Goal: Transaction & Acquisition: Obtain resource

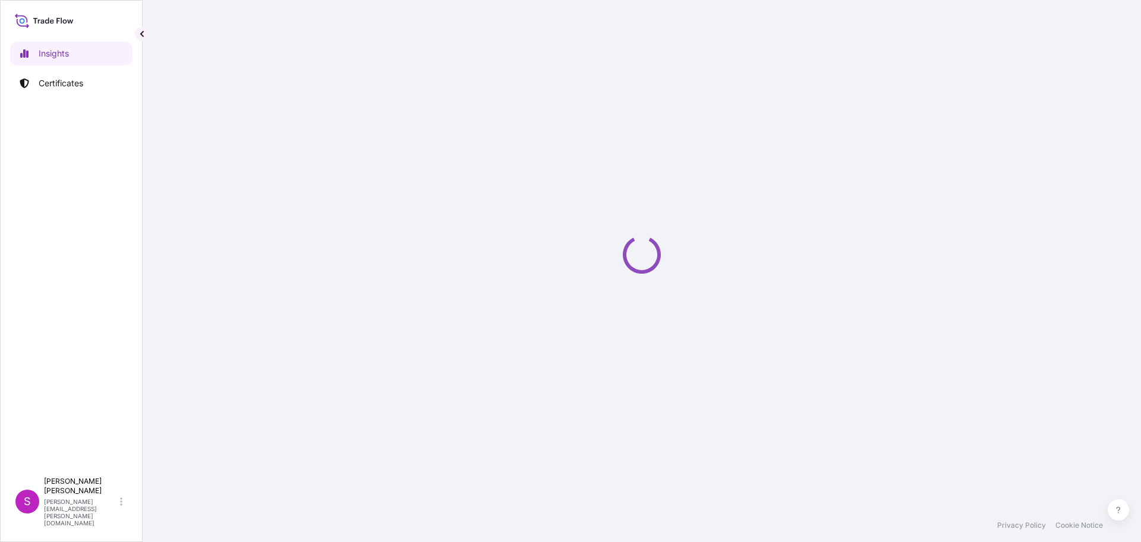
select select "2025"
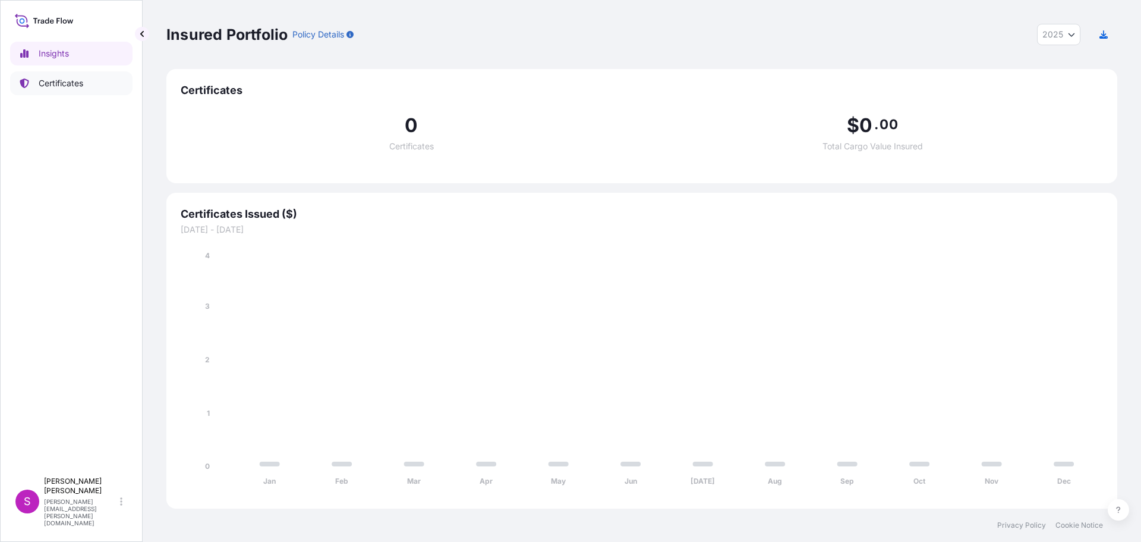
click at [51, 83] on p "Certificates" at bounding box center [61, 83] width 45 height 12
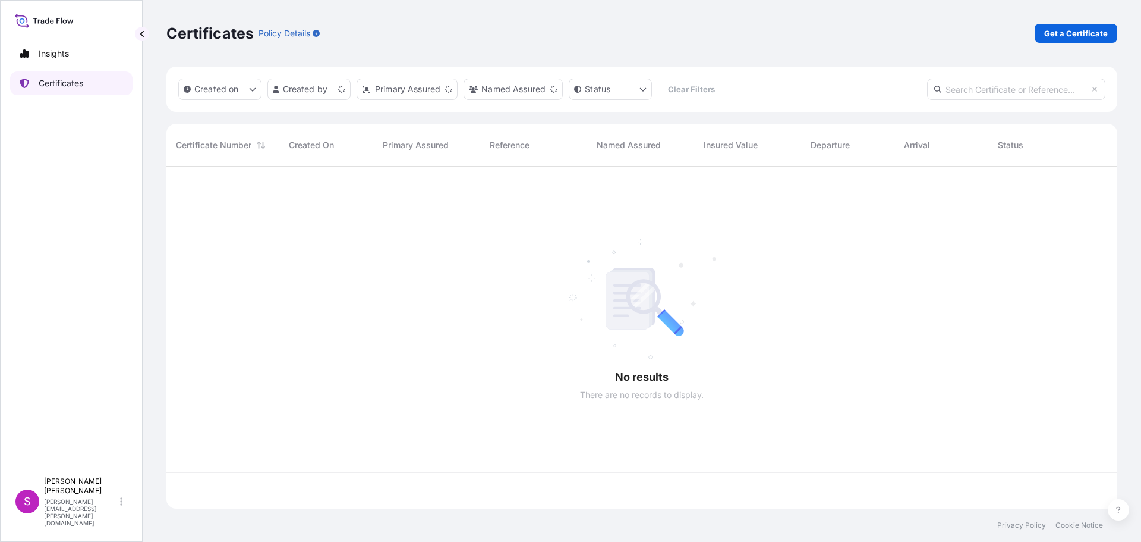
scroll to position [339, 942]
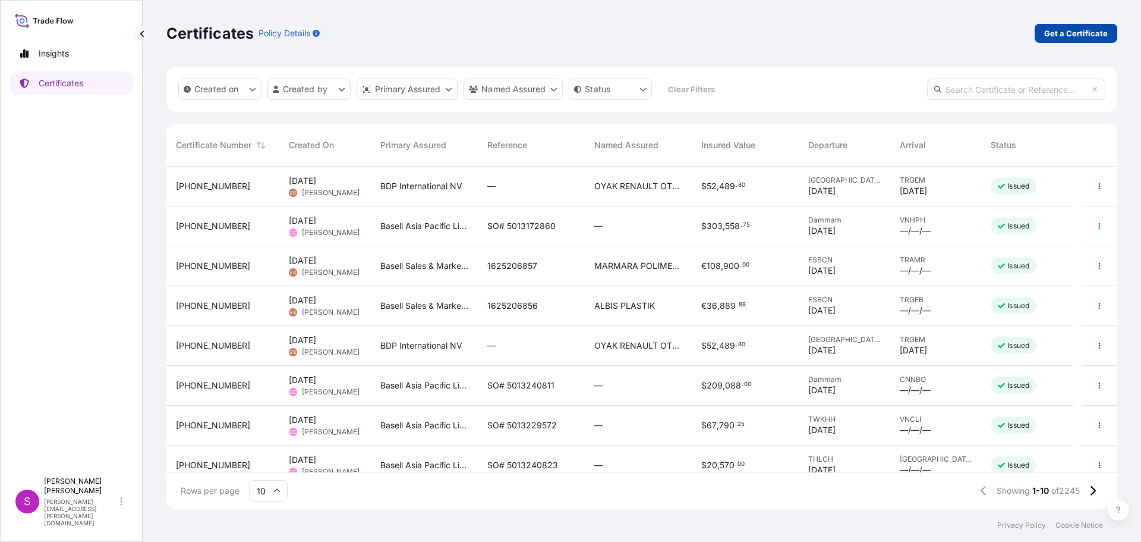
click at [1062, 34] on p "Get a Certificate" at bounding box center [1077, 33] width 64 height 12
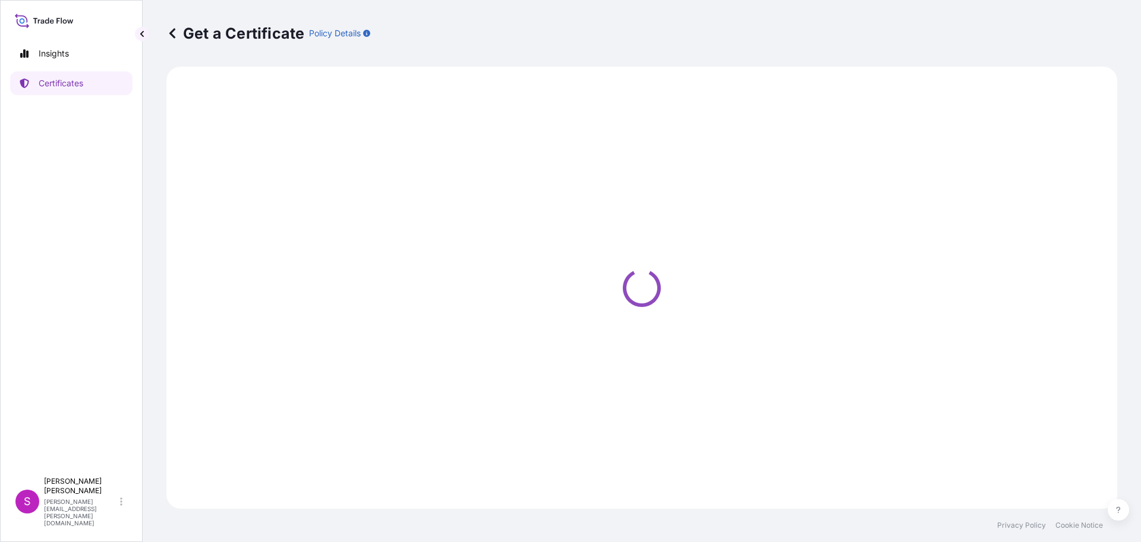
select select "Sea"
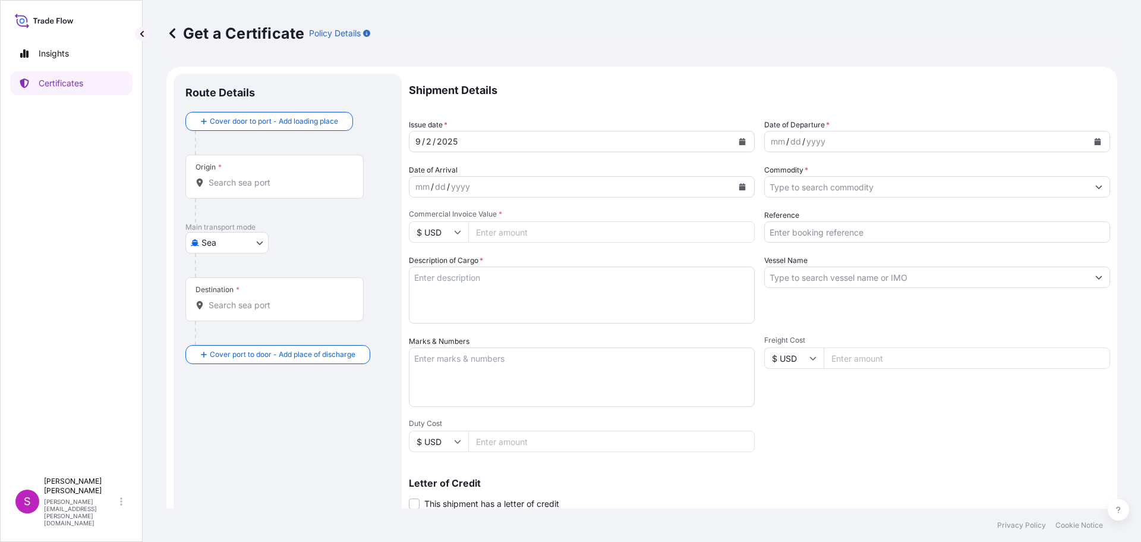
click at [225, 191] on div "Origin *" at bounding box center [274, 177] width 178 height 44
click at [225, 188] on input "Origin *" at bounding box center [279, 183] width 140 height 12
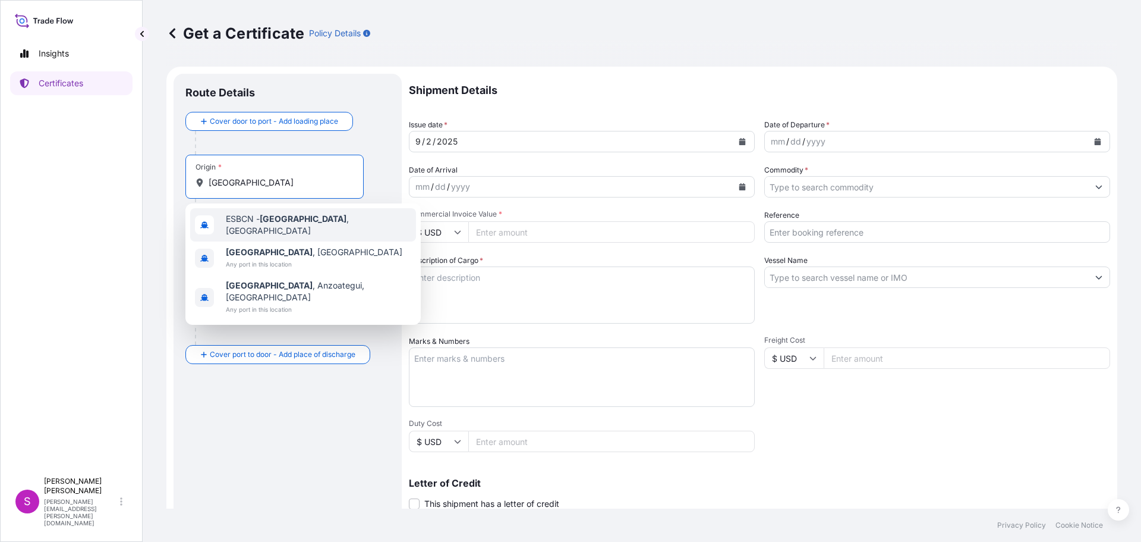
click at [244, 226] on span "ESBCN - [GEOGRAPHIC_DATA] , [GEOGRAPHIC_DATA]" at bounding box center [318, 225] width 185 height 24
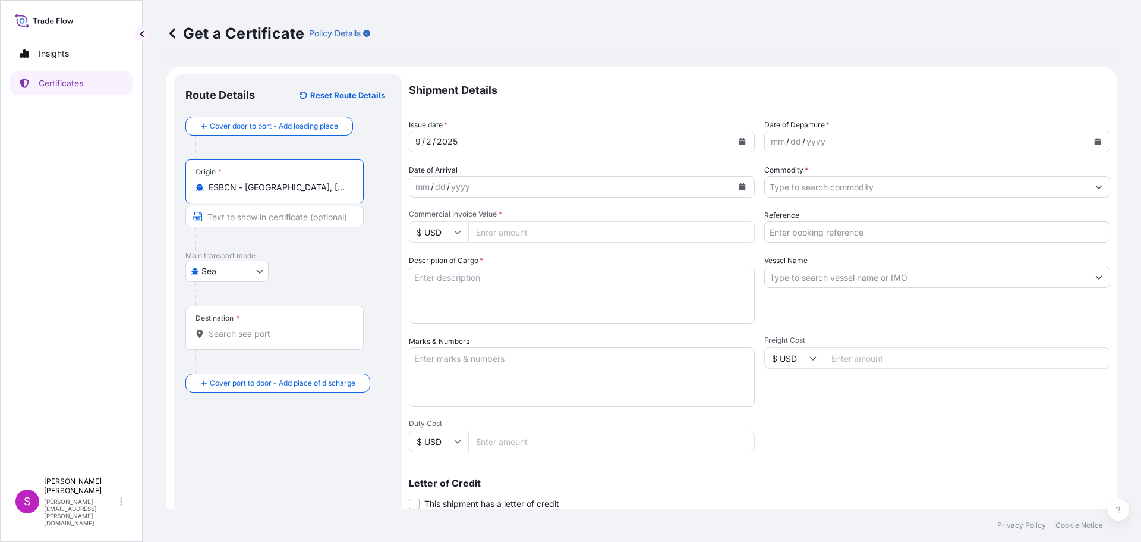
type input "ESBCN - [GEOGRAPHIC_DATA], [GEOGRAPHIC_DATA]"
click at [234, 341] on div "Destination *" at bounding box center [274, 328] width 178 height 44
click at [234, 339] on input "Destination *" at bounding box center [279, 334] width 140 height 12
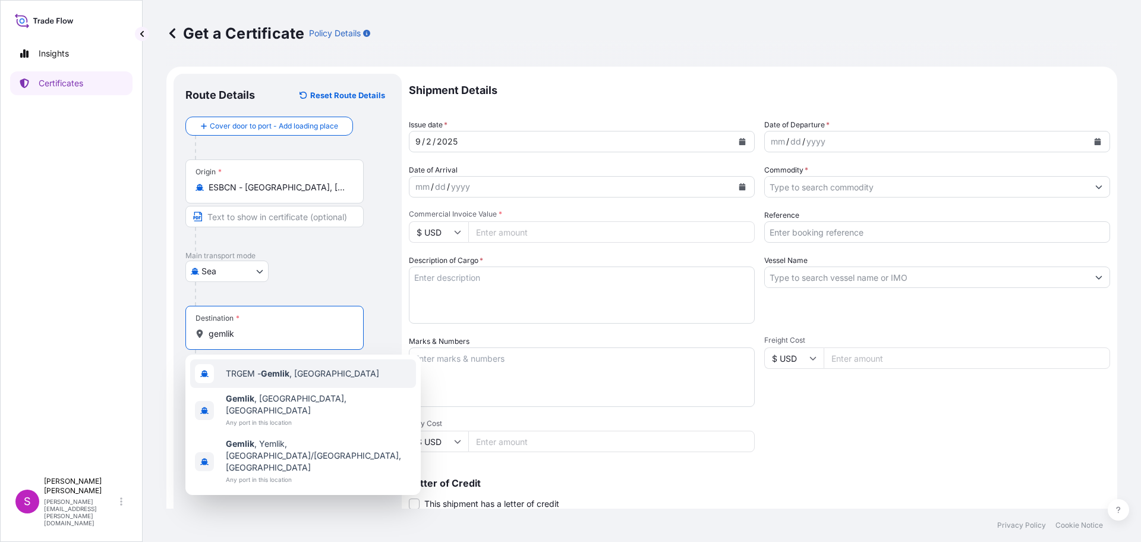
click at [301, 381] on div "TRGEM - Gemlik , [GEOGRAPHIC_DATA]" at bounding box center [303, 373] width 226 height 29
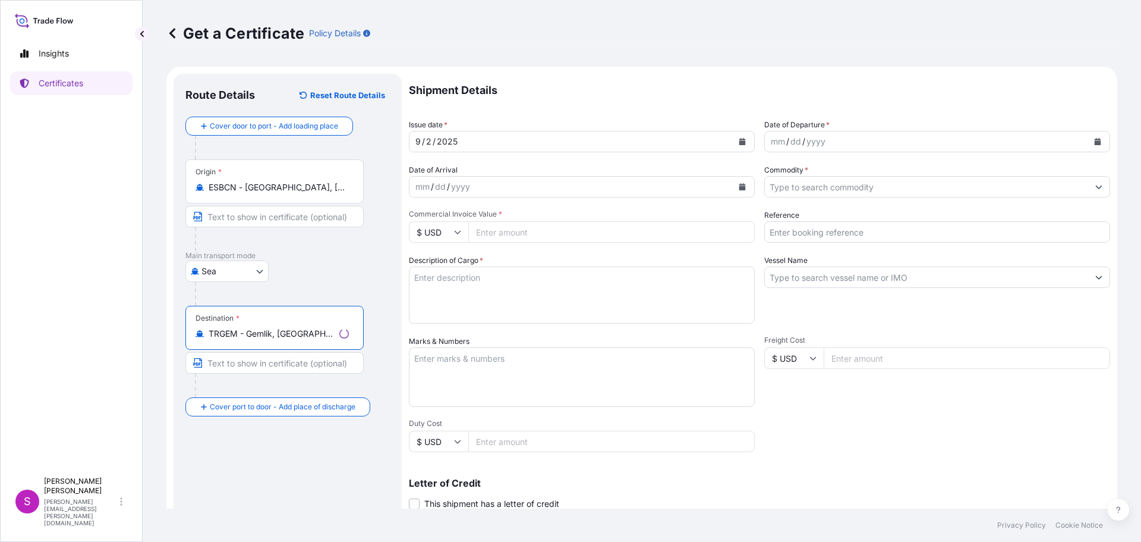
type input "TRGEM - Gemlik, [GEOGRAPHIC_DATA]"
click at [857, 145] on div "mm / dd / yyyy" at bounding box center [926, 141] width 323 height 21
click at [814, 139] on div "yyyy" at bounding box center [816, 141] width 21 height 14
click at [1095, 139] on icon "Calendar" at bounding box center [1098, 141] width 7 height 7
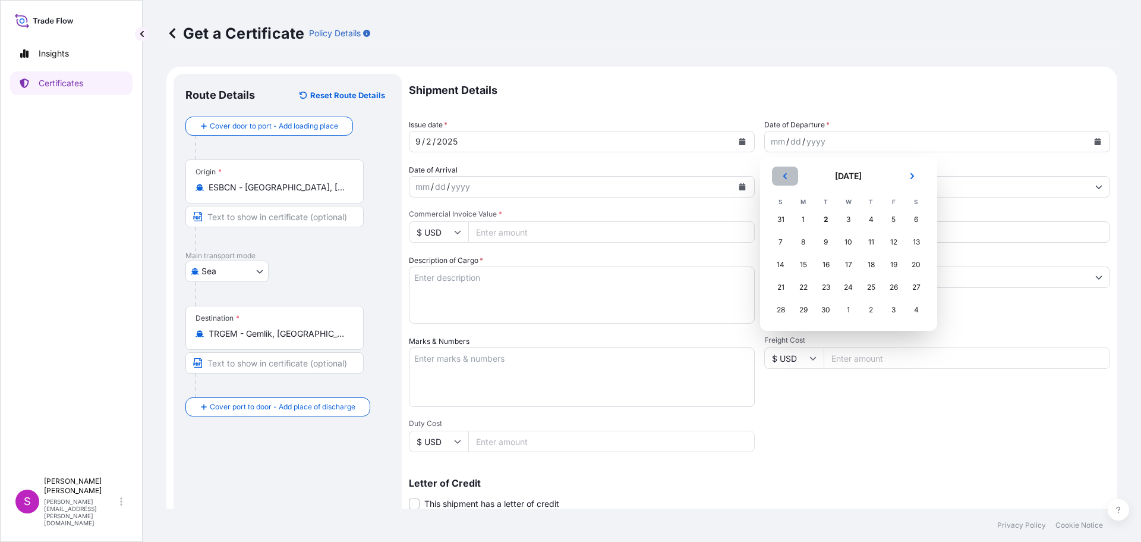
click at [781, 175] on button "Previous" at bounding box center [785, 175] width 26 height 19
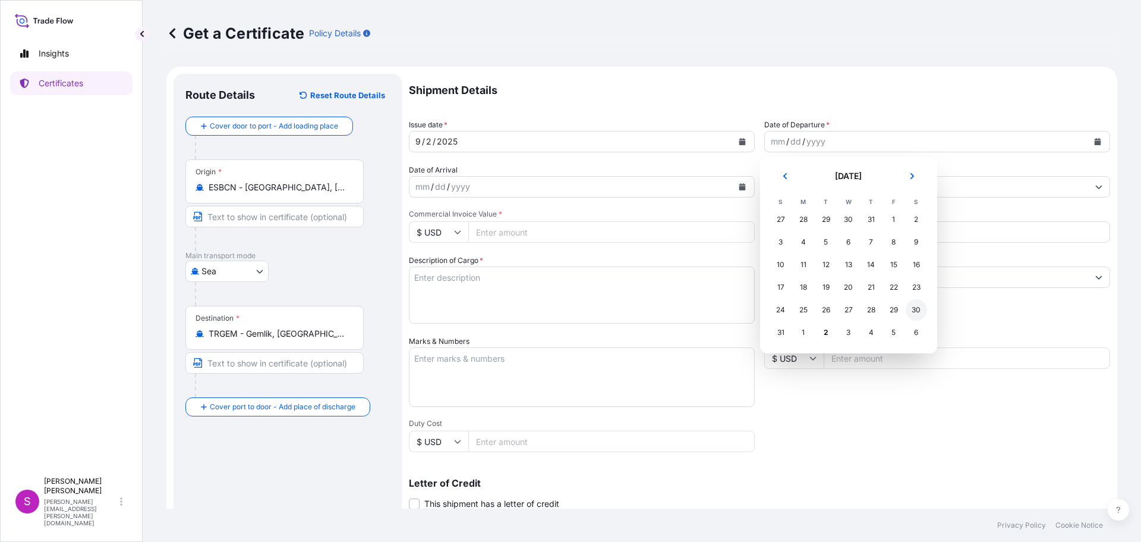
click at [919, 310] on div "30" at bounding box center [916, 309] width 21 height 21
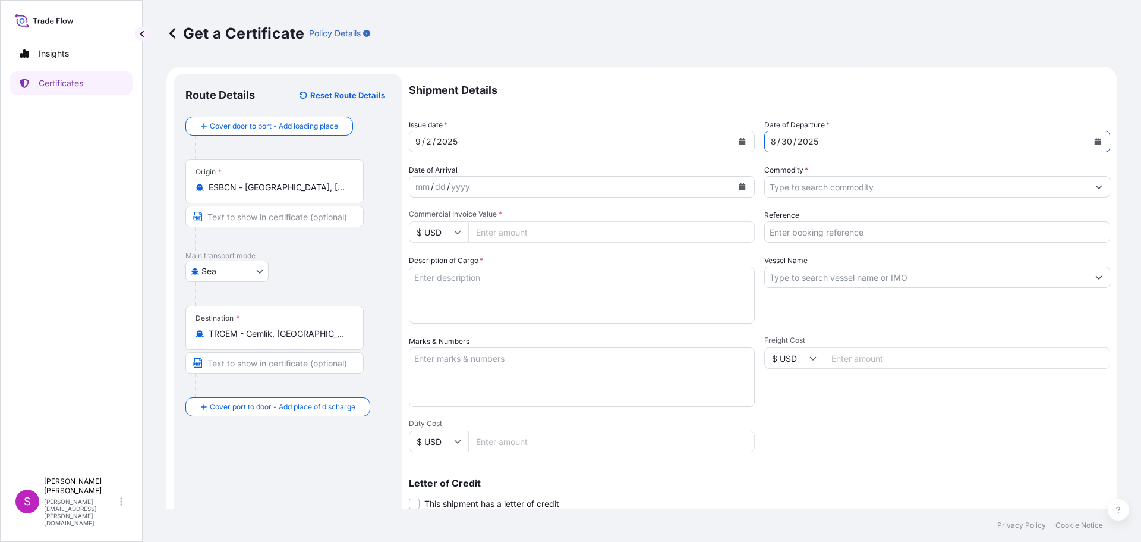
click at [537, 189] on div "mm / dd / yyyy" at bounding box center [571, 186] width 323 height 21
click at [739, 185] on icon "Calendar" at bounding box center [742, 186] width 7 height 7
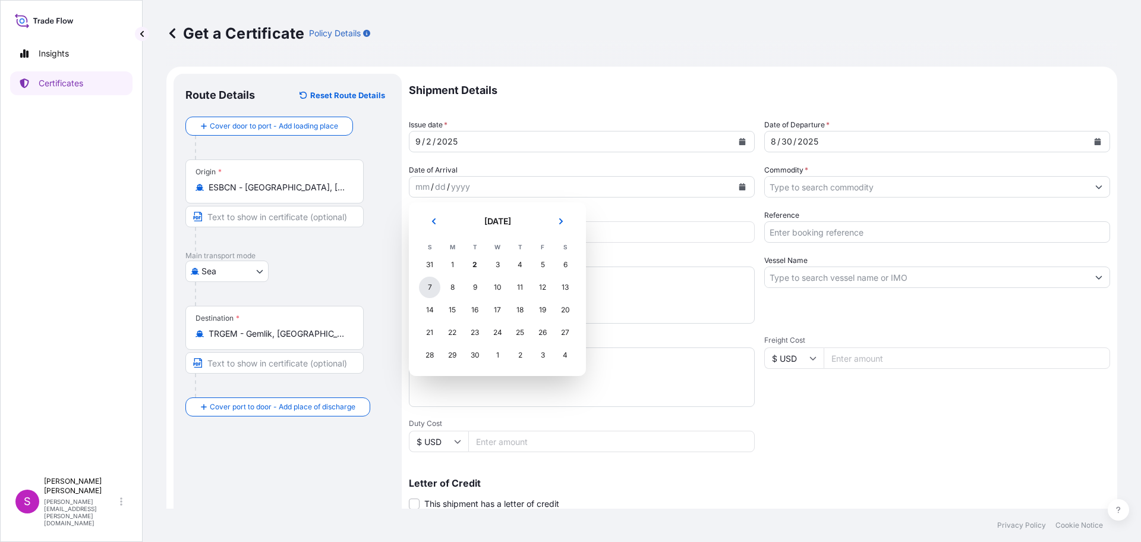
click at [427, 291] on div "7" at bounding box center [429, 286] width 21 height 21
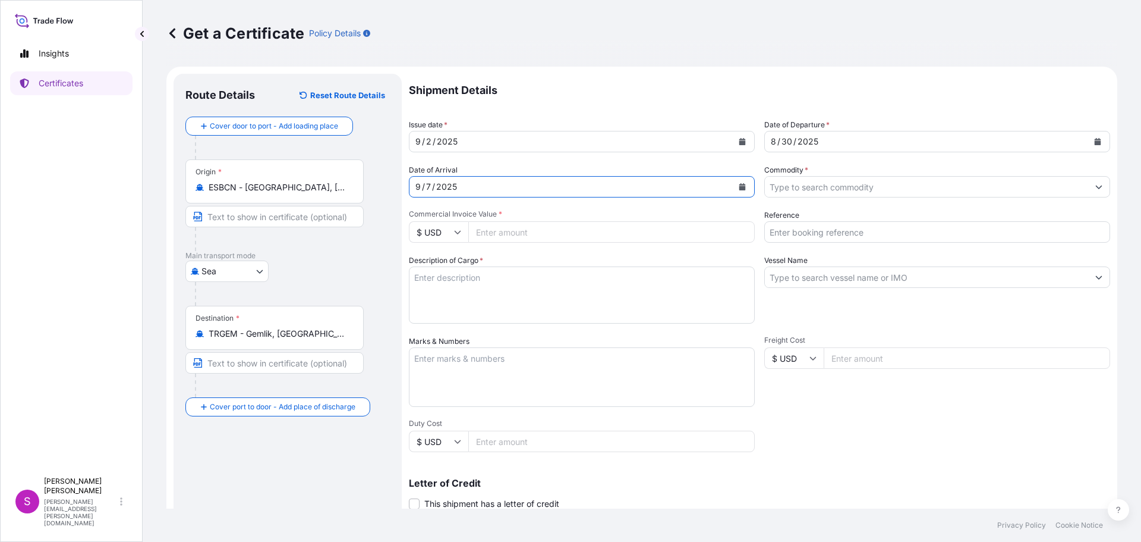
click at [805, 191] on input "Commodity *" at bounding box center [926, 186] width 323 height 21
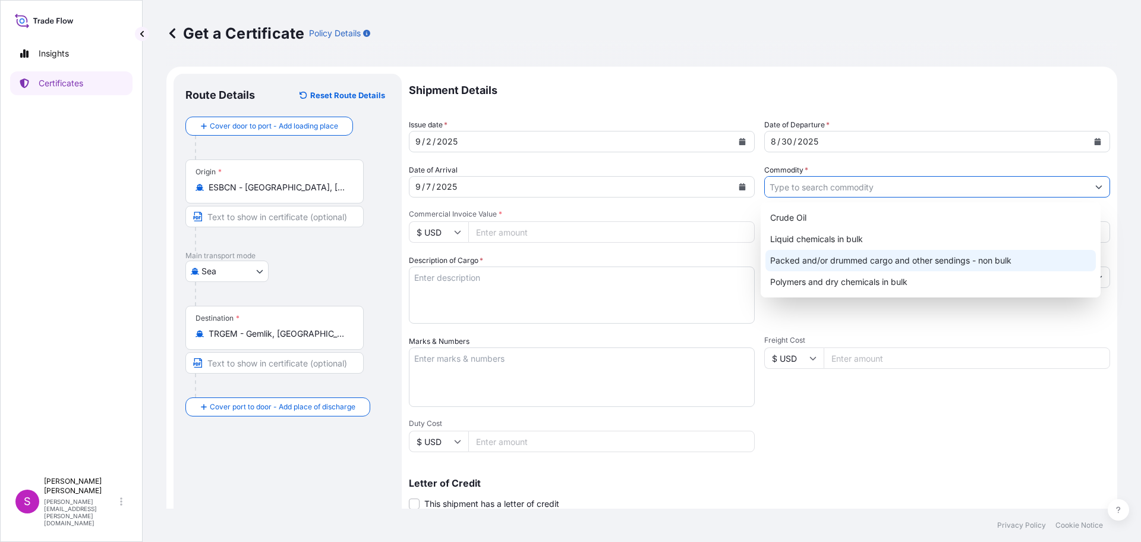
click at [928, 262] on div "Packed and/or drummed cargo and other sendings - non bulk" at bounding box center [931, 260] width 331 height 21
type input "Packed and/or drummed cargo and other sendings - non bulk"
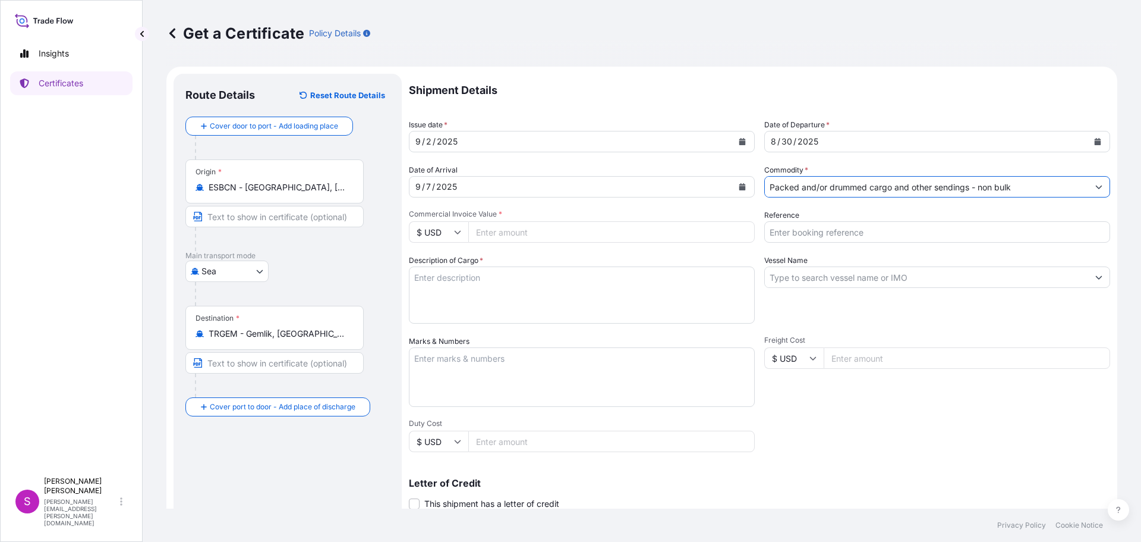
drag, startPoint x: 455, startPoint y: 235, endPoint x: 444, endPoint y: 243, distance: 13.7
click at [452, 237] on input "$ USD" at bounding box center [438, 231] width 59 height 21
drag, startPoint x: 439, startPoint y: 262, endPoint x: 503, endPoint y: 233, distance: 70.5
click at [440, 260] on div "€ EUR" at bounding box center [439, 264] width 50 height 23
type input "€ EUR"
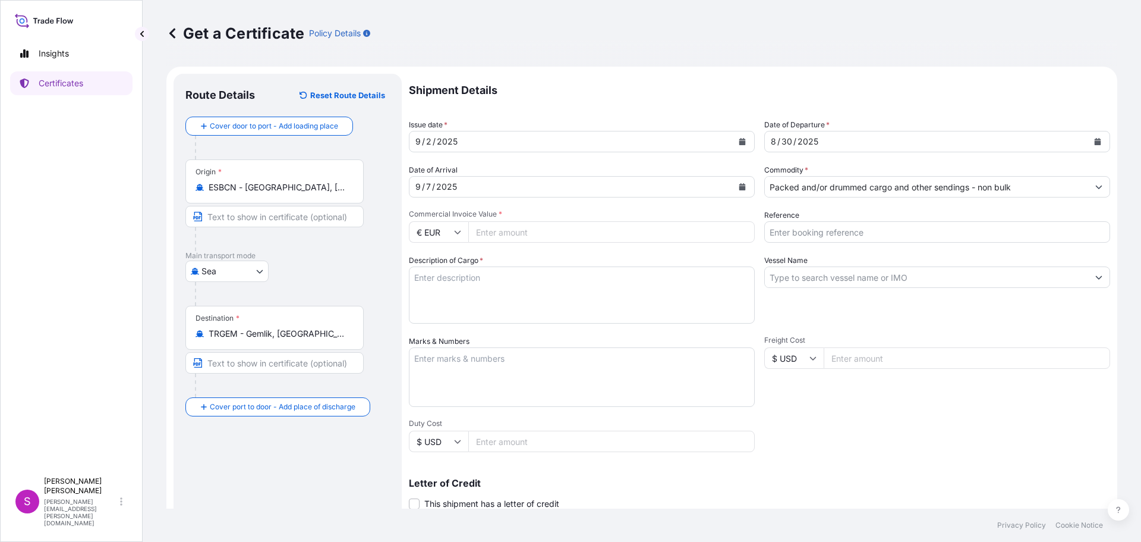
click at [504, 231] on input "Commercial Invoice Value *" at bounding box center [611, 231] width 287 height 21
type input "15378"
drag, startPoint x: 800, startPoint y: 221, endPoint x: 801, endPoint y: 227, distance: 6.6
click at [802, 222] on div "Reference" at bounding box center [938, 225] width 346 height 33
click at [803, 232] on input "Reference" at bounding box center [938, 231] width 346 height 21
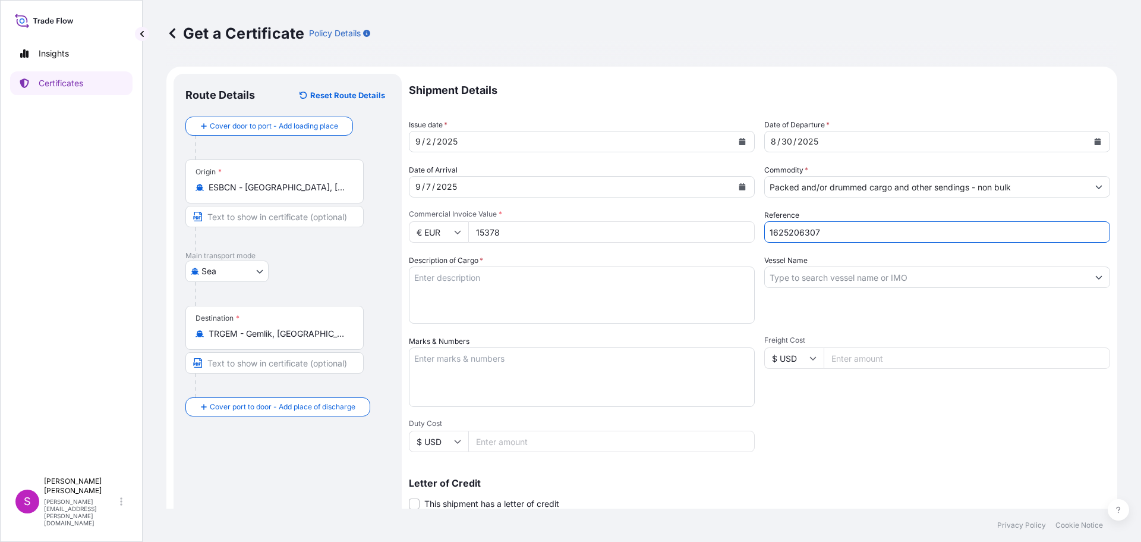
type input "1625206307"
click at [458, 284] on textarea "Description of Cargo *" at bounding box center [582, 294] width 346 height 57
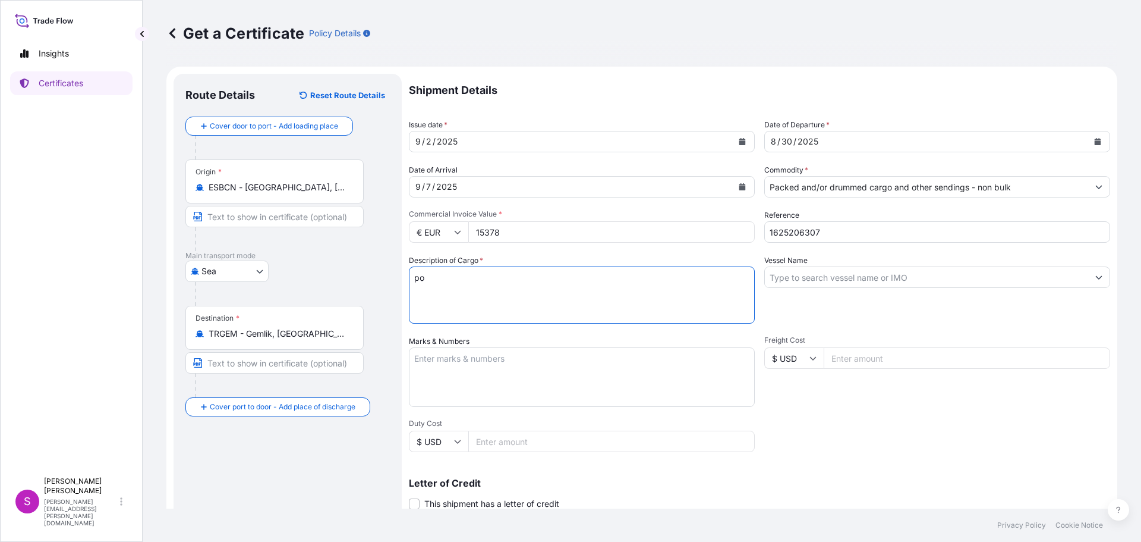
type textarea "p"
type textarea "POLYPROPYLENE"
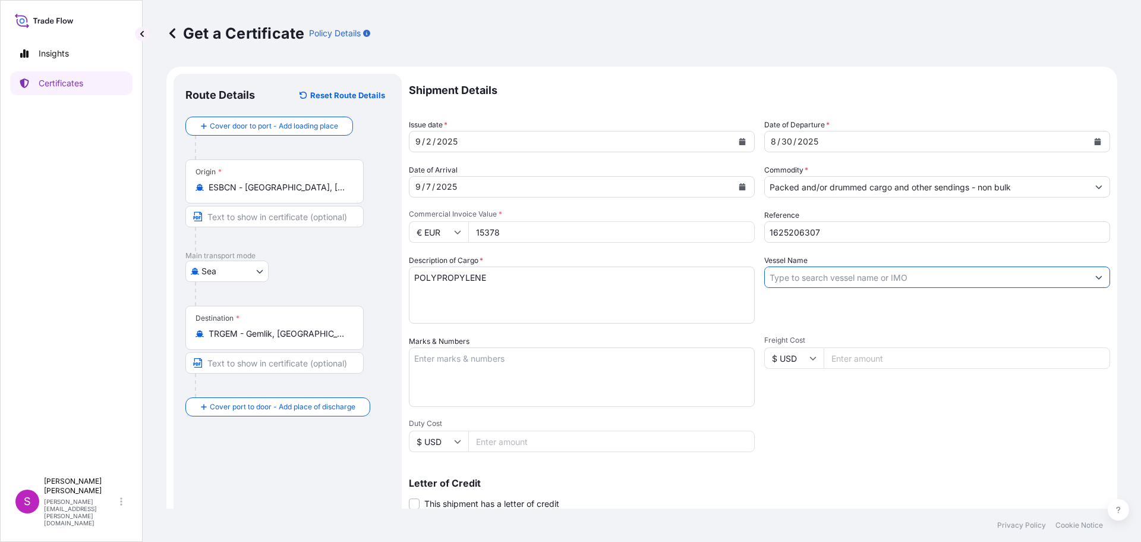
click at [844, 273] on input "Vessel Name" at bounding box center [926, 276] width 323 height 21
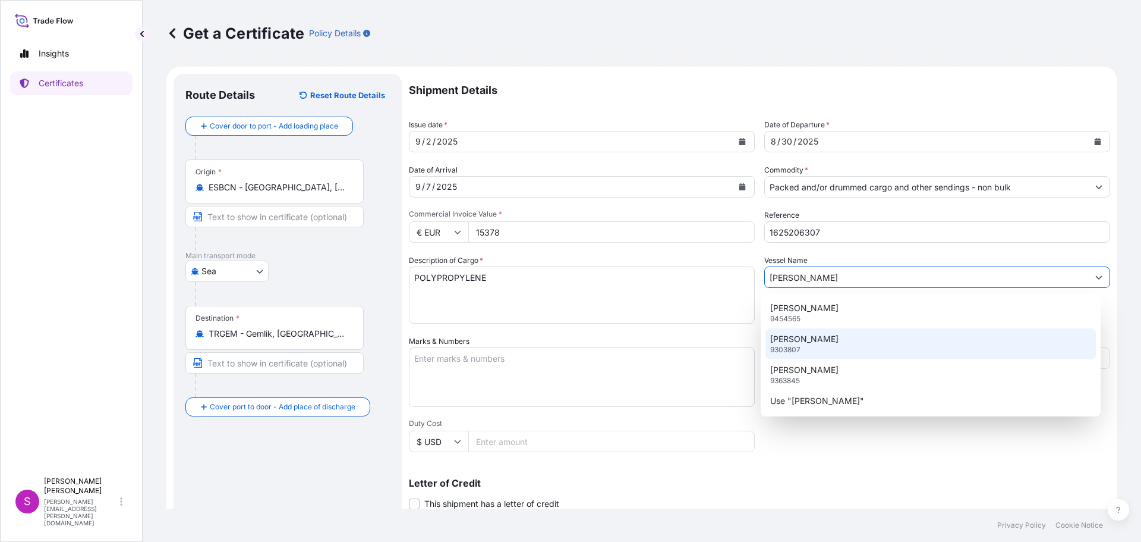
click at [816, 342] on div "[PERSON_NAME] A 9303807" at bounding box center [931, 343] width 331 height 31
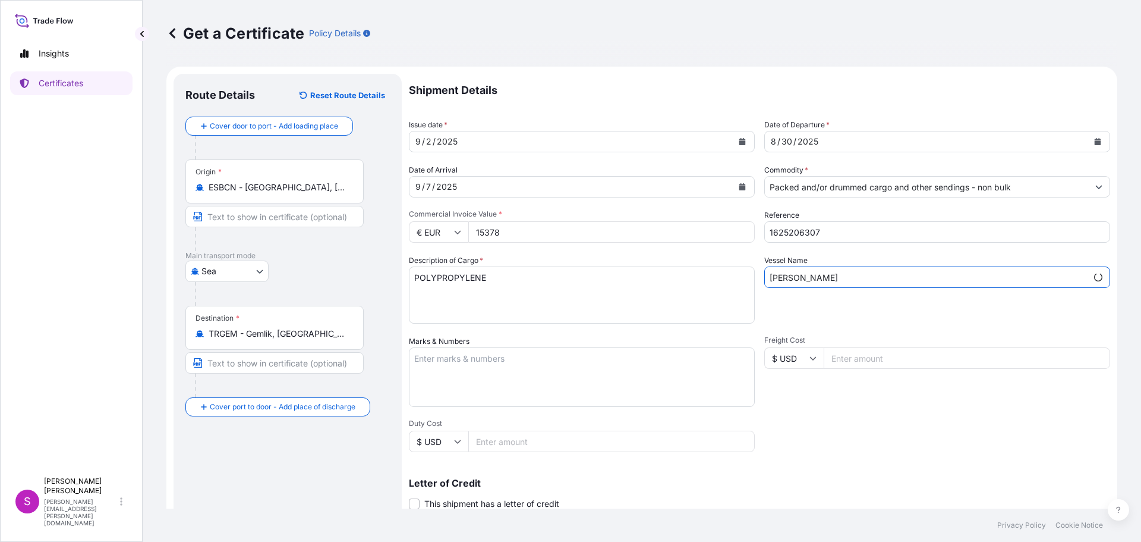
type input "[PERSON_NAME]"
click at [460, 364] on textarea "Marks & Numbers" at bounding box center [582, 376] width 346 height 59
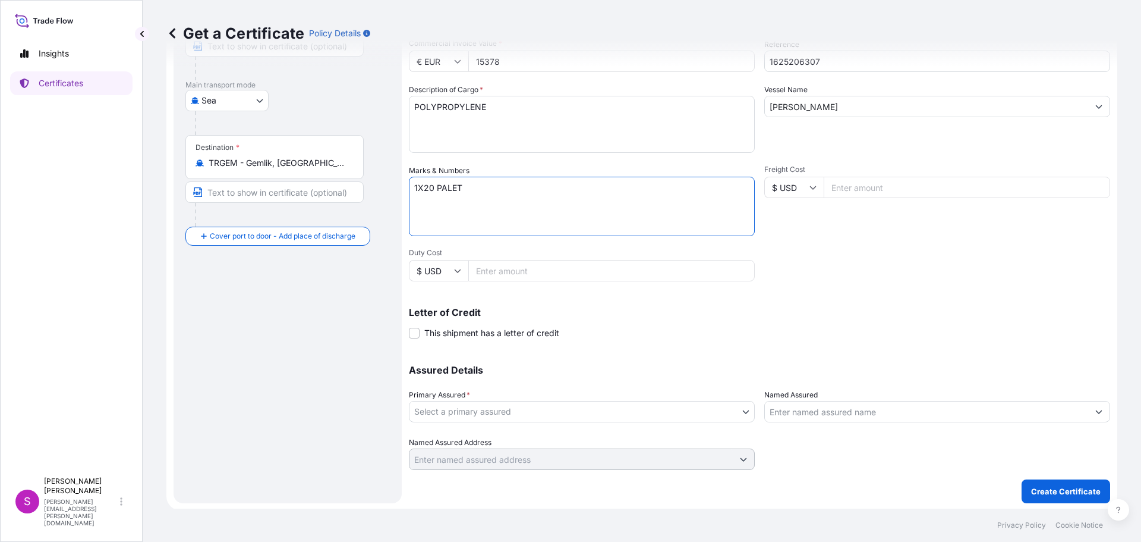
scroll to position [172, 0]
type textarea "1X20 PALET"
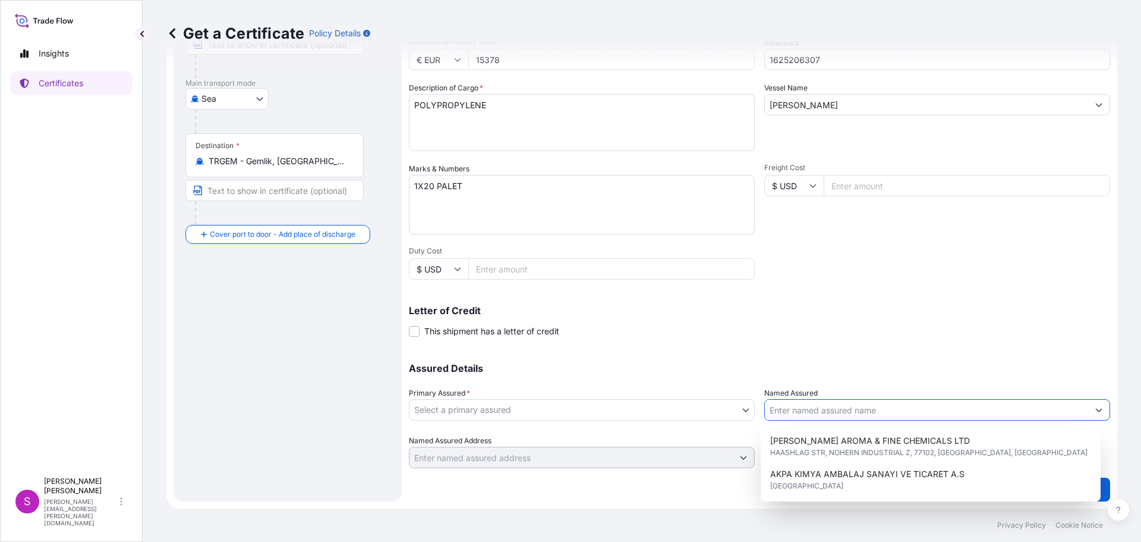
click at [798, 410] on input "Named Assured" at bounding box center [926, 409] width 323 height 21
type input "B"
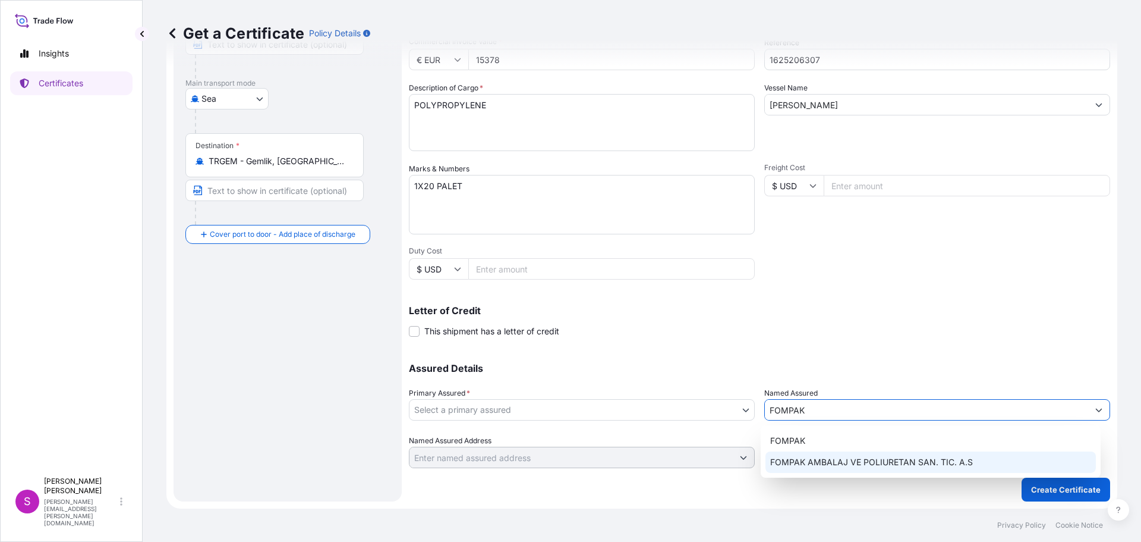
click at [817, 466] on span "FOMPAK AMBALAJ VE POLIURETAN SAN. TIC. A.S" at bounding box center [871, 462] width 203 height 12
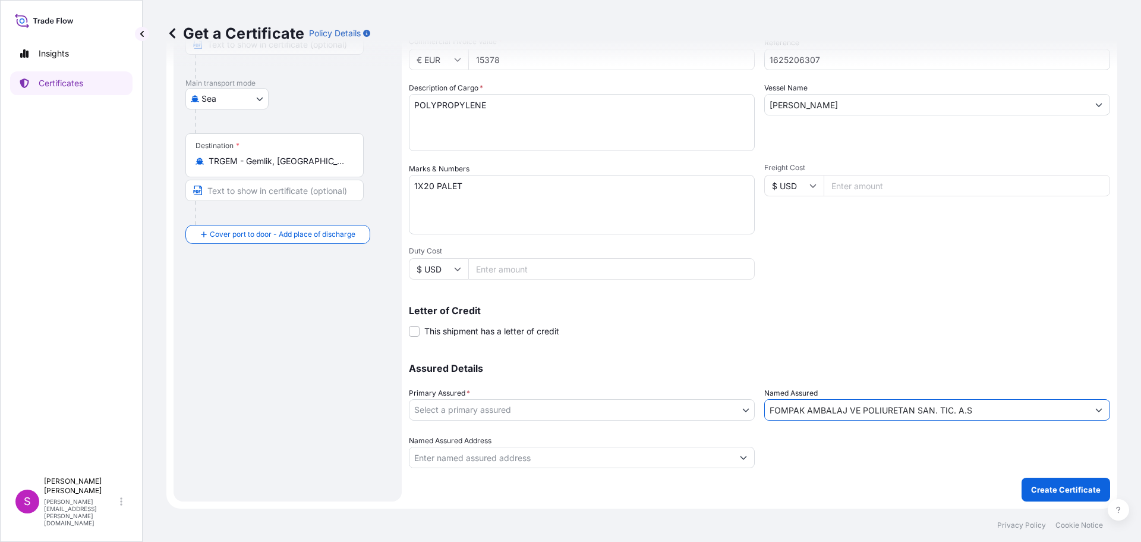
type input "FOMPAK AMBALAJ VE POLIURETAN SAN. TIC. A.S"
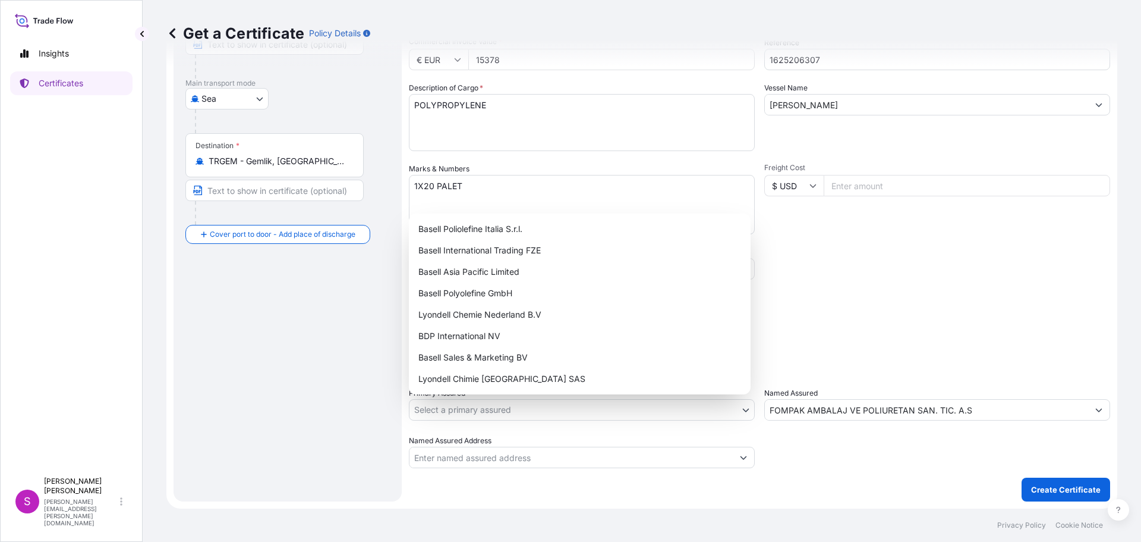
click at [493, 412] on body "4 options available. 0 options available. 2 options available. Insights Certifi…" at bounding box center [570, 271] width 1141 height 542
click at [471, 354] on div "Basell Sales & Marketing BV" at bounding box center [580, 357] width 332 height 21
select select "32164"
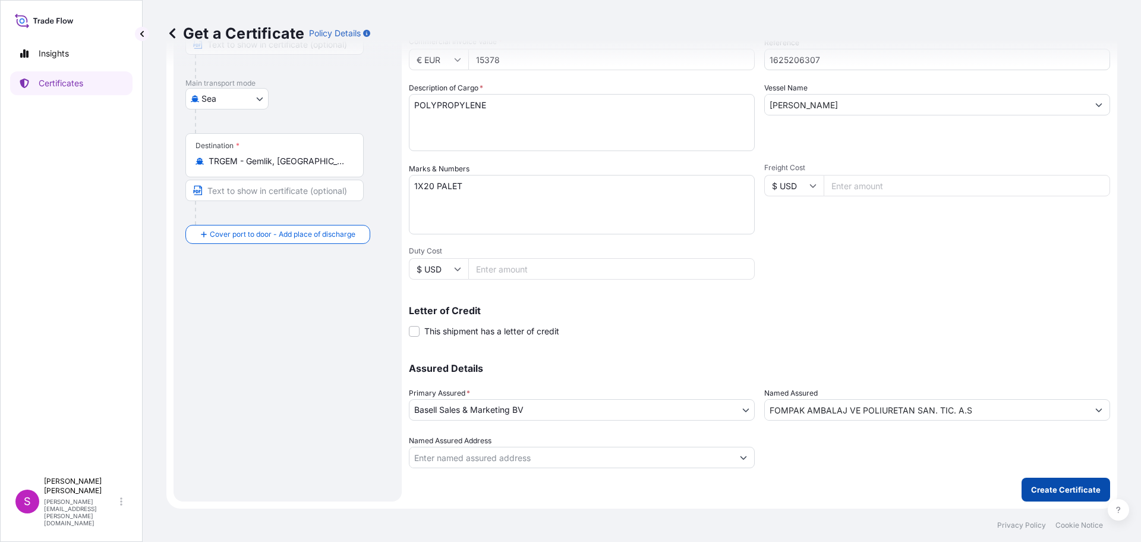
click at [1086, 486] on p "Create Certificate" at bounding box center [1066, 489] width 70 height 12
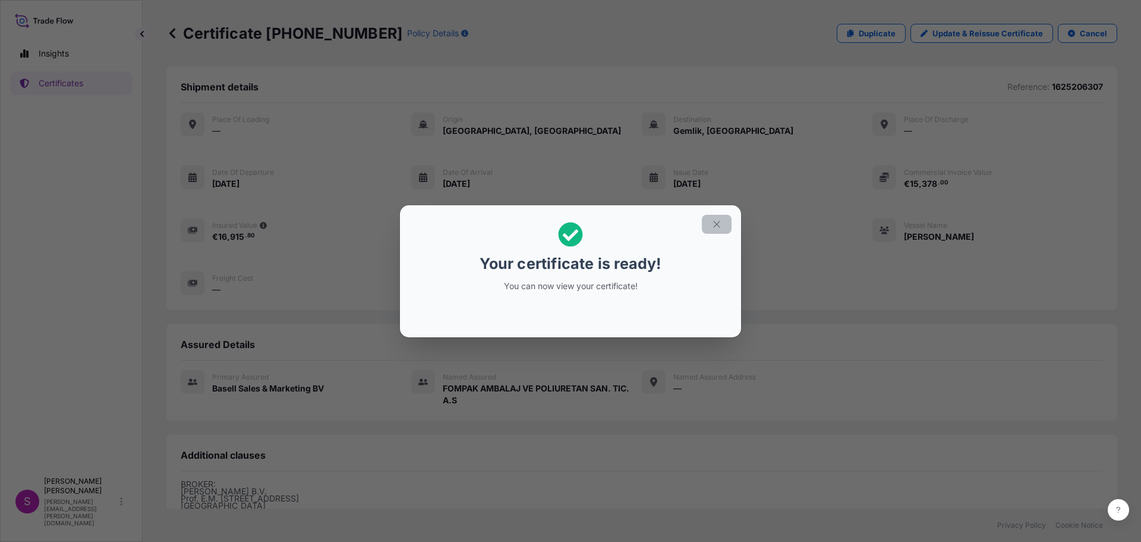
click at [719, 219] on icon "button" at bounding box center [717, 224] width 11 height 11
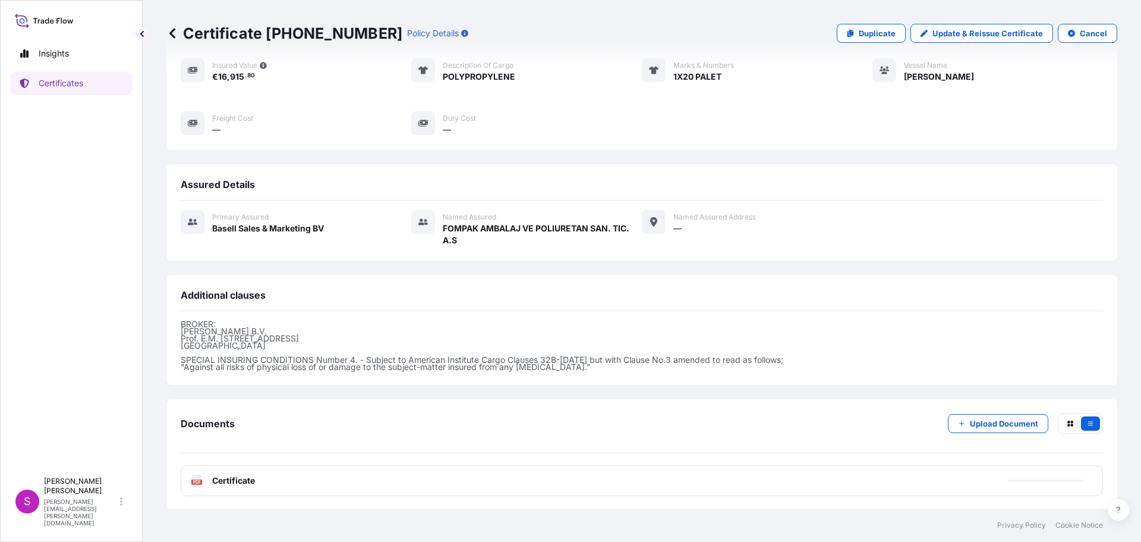
scroll to position [162, 0]
click at [199, 477] on icon at bounding box center [197, 479] width 10 height 12
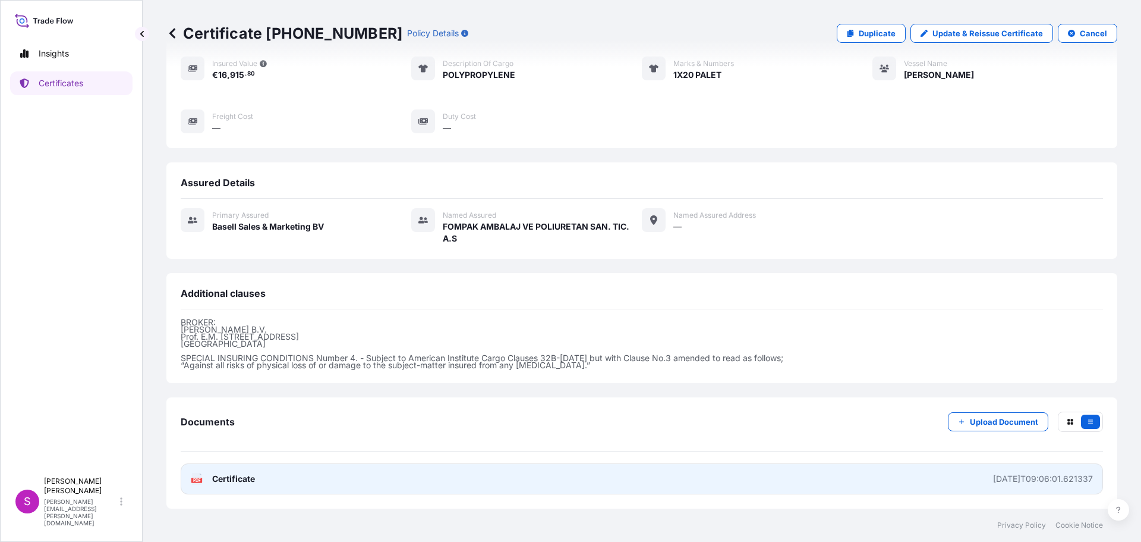
click at [194, 475] on icon at bounding box center [197, 479] width 10 height 12
